Goal: Task Accomplishment & Management: Complete application form

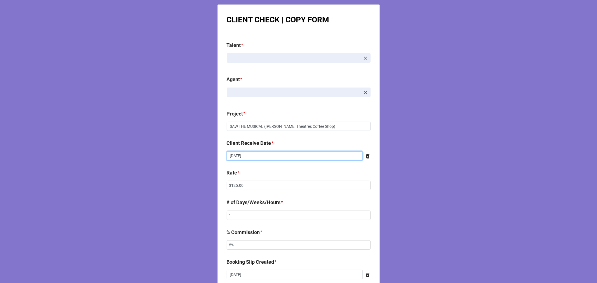
click at [266, 153] on input "[DATE]" at bounding box center [295, 157] width 136 height 10
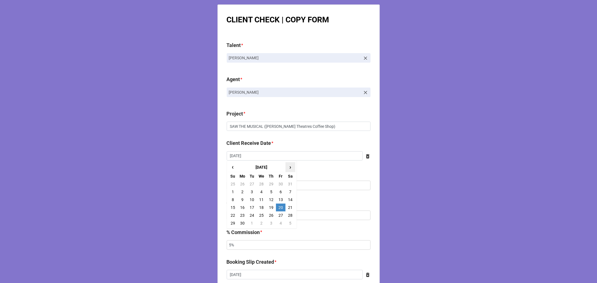
click at [292, 169] on span "›" at bounding box center [290, 167] width 9 height 9
click at [279, 188] on td "4" at bounding box center [281, 184] width 10 height 8
click at [254, 158] on input "[DATE]" at bounding box center [295, 157] width 136 height 10
click at [279, 191] on td "11" at bounding box center [281, 192] width 10 height 8
type input "[DATE]"
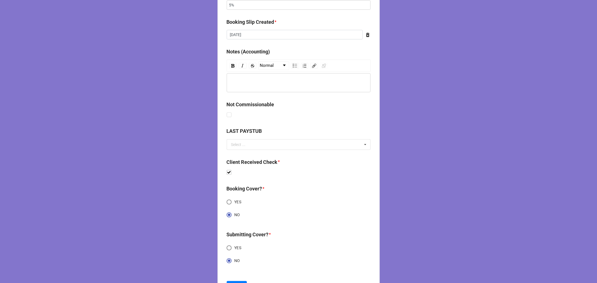
scroll to position [268, 0]
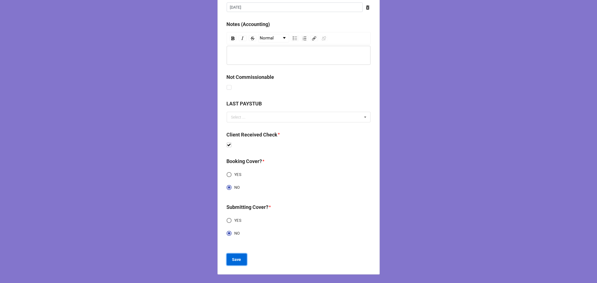
click at [242, 260] on button "Save" at bounding box center [237, 260] width 20 height 12
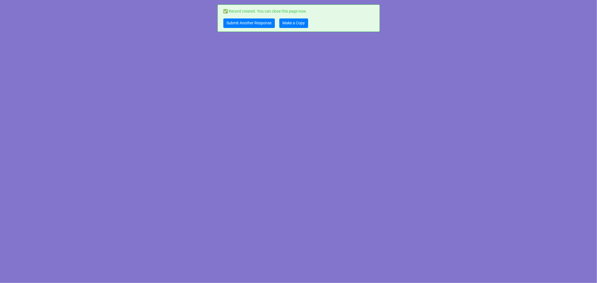
scroll to position [0, 0]
click at [297, 26] on link "Make a Copy" at bounding box center [294, 23] width 29 height 10
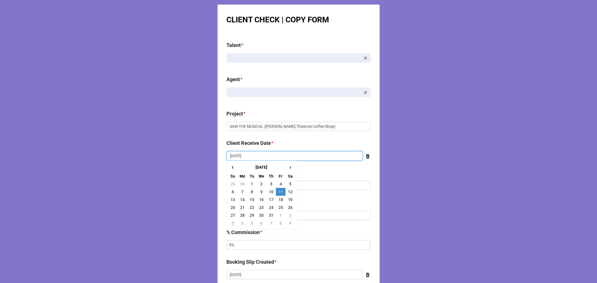
click at [250, 153] on input "[DATE]" at bounding box center [295, 157] width 136 height 10
click at [279, 197] on td "18" at bounding box center [281, 200] width 10 height 8
type input "7/18/2025"
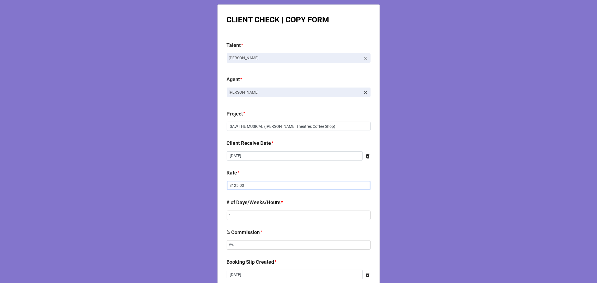
click at [231, 186] on input "$125.00" at bounding box center [299, 186] width 144 height 10
drag, startPoint x: 231, startPoint y: 186, endPoint x: 308, endPoint y: 159, distance: 81.4
click at [231, 185] on input "$125.00" at bounding box center [299, 186] width 144 height 10
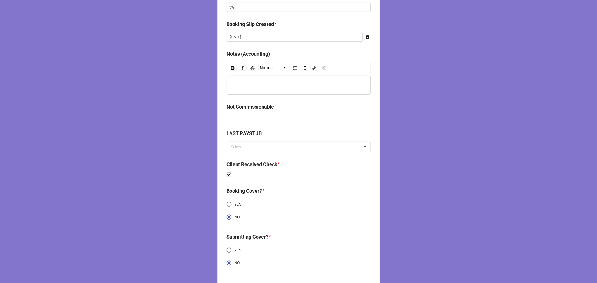
scroll to position [268, 0]
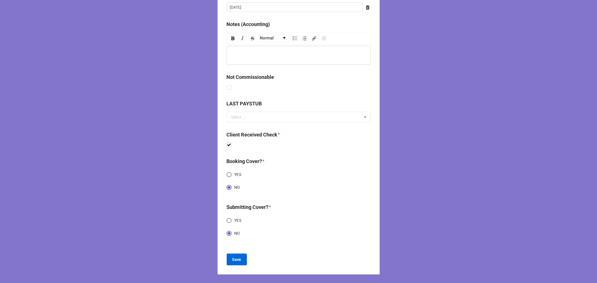
type input "$250.00"
click at [232, 261] on b "Save" at bounding box center [236, 260] width 9 height 6
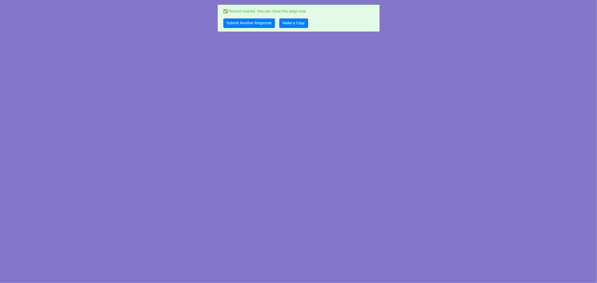
scroll to position [0, 0]
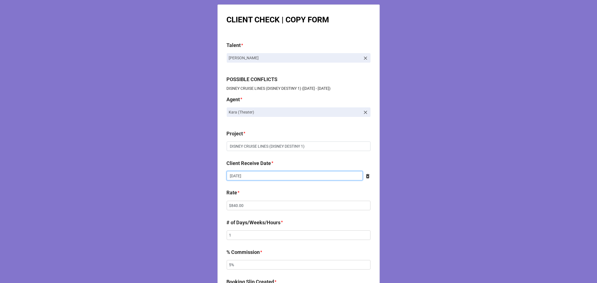
drag, startPoint x: 250, startPoint y: 178, endPoint x: 253, endPoint y: 183, distance: 6.4
click at [250, 178] on input "9/11/2025" at bounding box center [295, 176] width 136 height 10
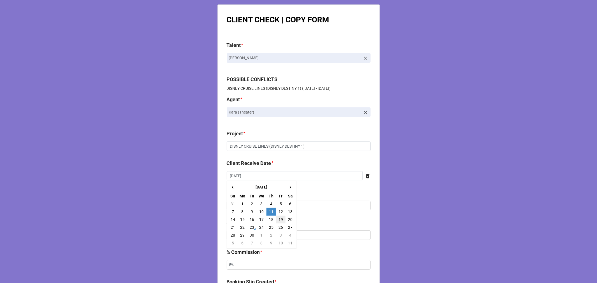
click at [276, 220] on td "19" at bounding box center [281, 220] width 10 height 8
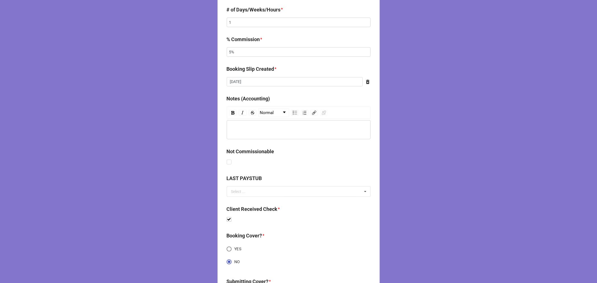
scroll to position [124, 0]
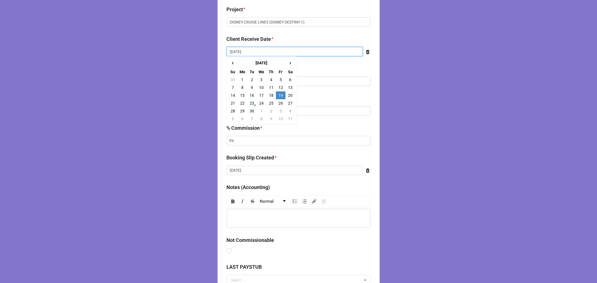
click at [248, 52] on input "9/19/2025" at bounding box center [295, 52] width 136 height 10
click at [268, 94] on td "18" at bounding box center [272, 96] width 10 height 8
type input "9/18/2025"
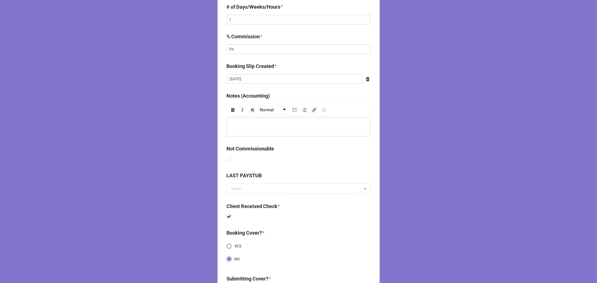
scroll to position [288, 0]
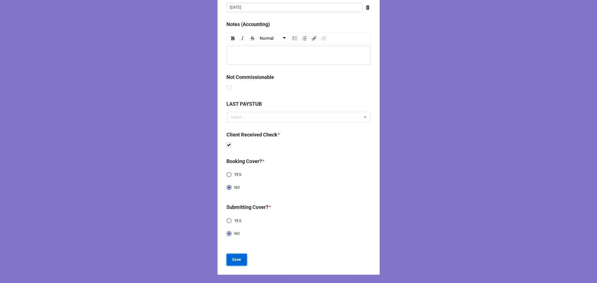
drag, startPoint x: 237, startPoint y: 259, endPoint x: 252, endPoint y: 262, distance: 15.1
click at [238, 259] on b "Save" at bounding box center [236, 260] width 9 height 6
